Goal: Check status: Check status

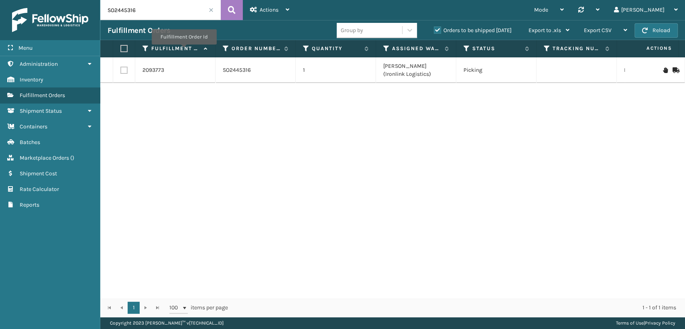
drag, startPoint x: 0, startPoint y: 0, endPoint x: 53, endPoint y: 3, distance: 52.6
click at [55, 0] on div "Menu Administration Inventory Fulfillment Orders Shipment Status Containers Bat…" at bounding box center [342, 0] width 685 height 0
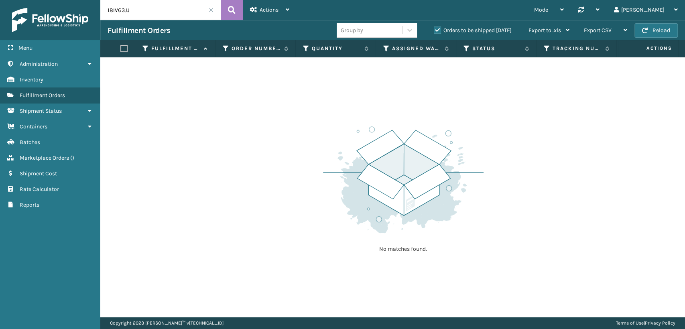
click at [438, 32] on label "Orders to be shipped [DATE]" at bounding box center [472, 30] width 78 height 7
click at [434, 31] on input "Orders to be shipped [DATE]" at bounding box center [433, 28] width 0 height 5
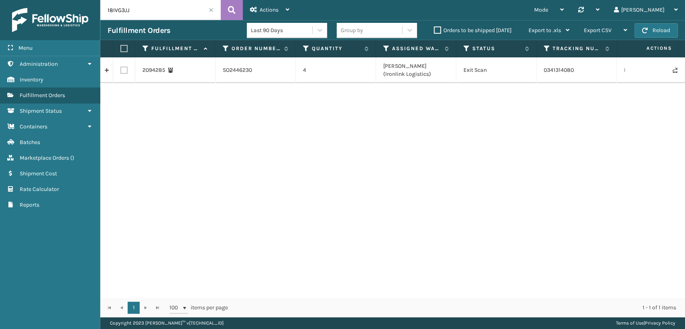
click at [561, 69] on td "0341314080" at bounding box center [576, 70] width 80 height 26
copy td "0341314080"
drag, startPoint x: 157, startPoint y: 10, endPoint x: 32, endPoint y: -4, distance: 125.9
click at [32, 0] on html "Menu Administration Inventory Fulfillment Orders Shipment Status Containers Bat…" at bounding box center [342, 164] width 685 height 329
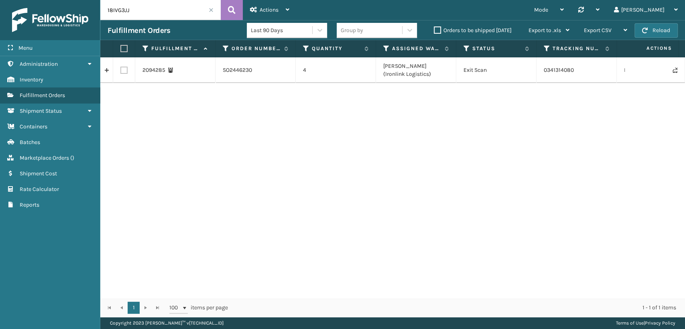
paste input "9AV6QQP"
click at [553, 71] on td "35407212-6" at bounding box center [576, 70] width 80 height 26
drag, startPoint x: 571, startPoint y: 71, endPoint x: 542, endPoint y: 73, distance: 29.3
click at [542, 73] on td "35407212-6" at bounding box center [576, 70] width 80 height 26
copy td "35407212-6"
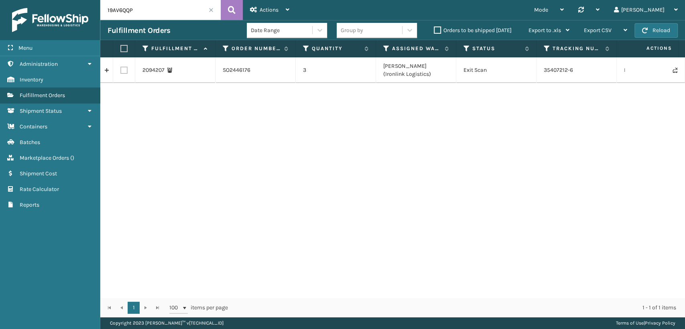
drag, startPoint x: 148, startPoint y: 9, endPoint x: 20, endPoint y: 25, distance: 128.9
click at [20, 0] on div "Menu Administration Inventory Fulfillment Orders Shipment Status Containers Bat…" at bounding box center [342, 0] width 685 height 0
paste input "87ZKCTUV"
drag, startPoint x: 580, startPoint y: 67, endPoint x: 545, endPoint y: 71, distance: 35.5
click at [545, 71] on td "35407277-9" at bounding box center [576, 70] width 80 height 26
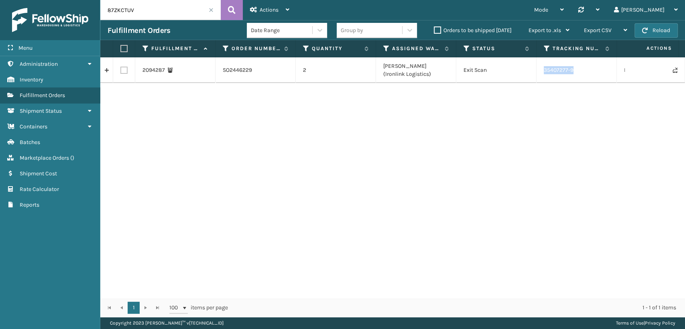
copy td "35407277-9"
drag, startPoint x: 137, startPoint y: 8, endPoint x: 64, endPoint y: 8, distance: 73.0
click at [65, 0] on div "Menu Administration Inventory Fulfillment Orders Shipment Status Containers Bat…" at bounding box center [342, 0] width 685 height 0
paste input "63JFDV2S"
drag, startPoint x: 594, startPoint y: 74, endPoint x: 542, endPoint y: 73, distance: 52.1
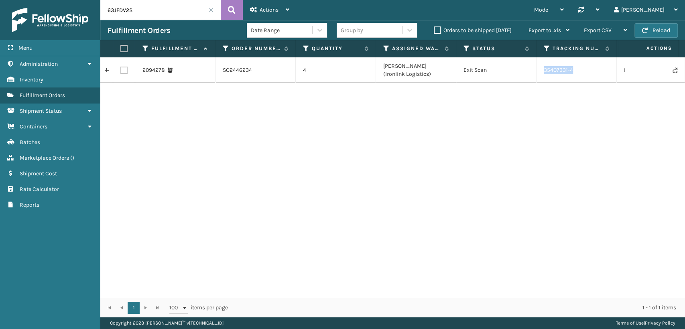
click at [542, 73] on td "35407331-4" at bounding box center [576, 70] width 80 height 26
copy td "35407331-4"
drag, startPoint x: 152, startPoint y: 8, endPoint x: 51, endPoint y: 7, distance: 100.3
click at [55, 0] on div "Menu Administration Inventory Fulfillment Orders Shipment Status Containers Bat…" at bounding box center [342, 0] width 685 height 0
paste input "5LF1JMGL"
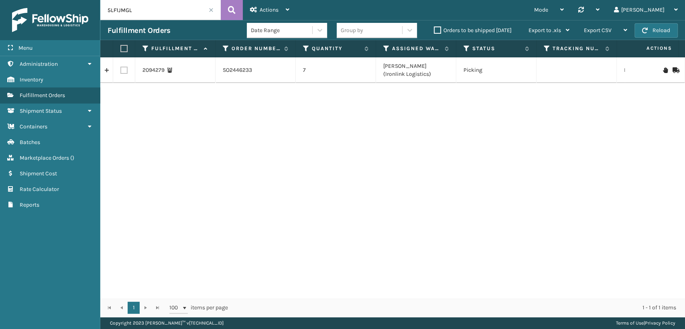
drag, startPoint x: 140, startPoint y: 11, endPoint x: 60, endPoint y: 8, distance: 79.9
click at [60, 0] on div "Menu Administration Inventory Fulfillment Orders Shipment Status Containers Bat…" at bounding box center [342, 0] width 685 height 0
paste input "8WWWQ7N"
drag, startPoint x: 155, startPoint y: 6, endPoint x: 45, endPoint y: 1, distance: 110.0
click at [51, 0] on div "Menu Administration Inventory Fulfillment Orders Shipment Status Containers Bat…" at bounding box center [342, 0] width 685 height 0
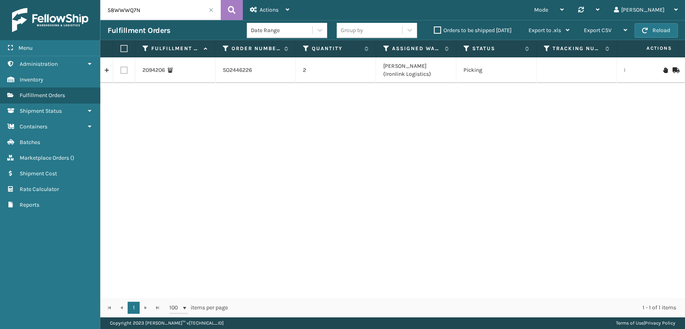
paste input "3B23SBLM"
drag, startPoint x: 162, startPoint y: 9, endPoint x: 45, endPoint y: 11, distance: 117.1
click at [51, 0] on div "Menu Administration Inventory Fulfillment Orders Shipment Status Containers Bat…" at bounding box center [342, 0] width 685 height 0
paste input "6NFKF7QY"
drag, startPoint x: 150, startPoint y: 9, endPoint x: 99, endPoint y: 9, distance: 51.7
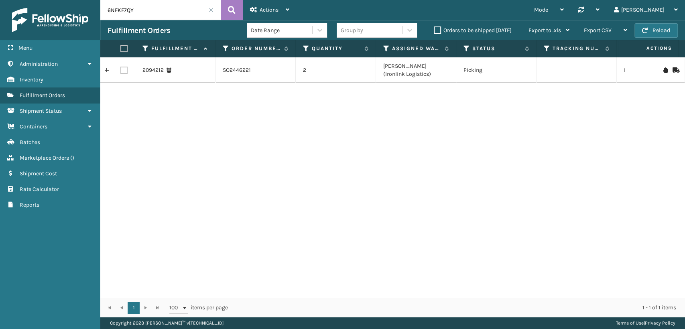
click at [105, 9] on input "6NFKF7QY" at bounding box center [160, 10] width 120 height 20
paste input "3B23SBLM"
type input "3B23SBLM"
